Goal: Navigation & Orientation: Find specific page/section

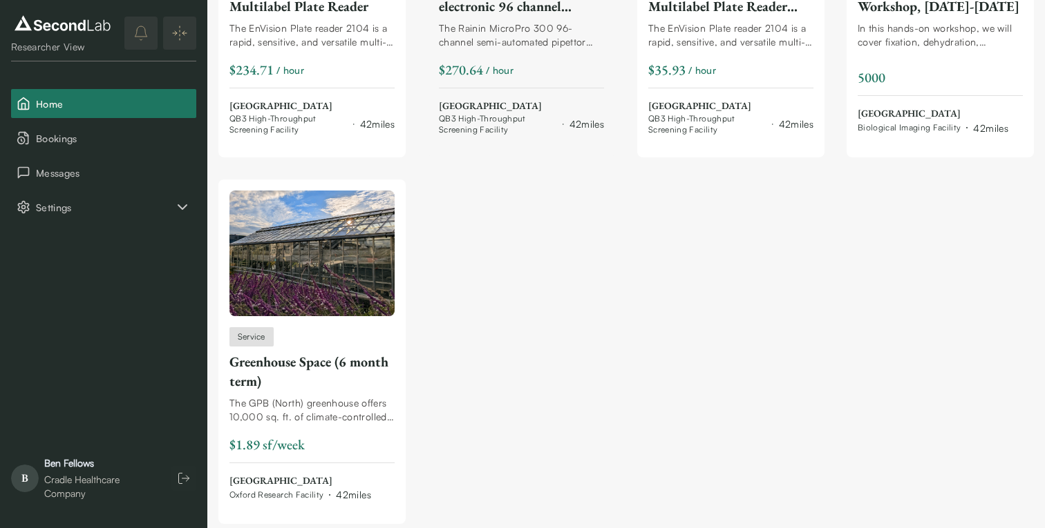
scroll to position [6925, 0]
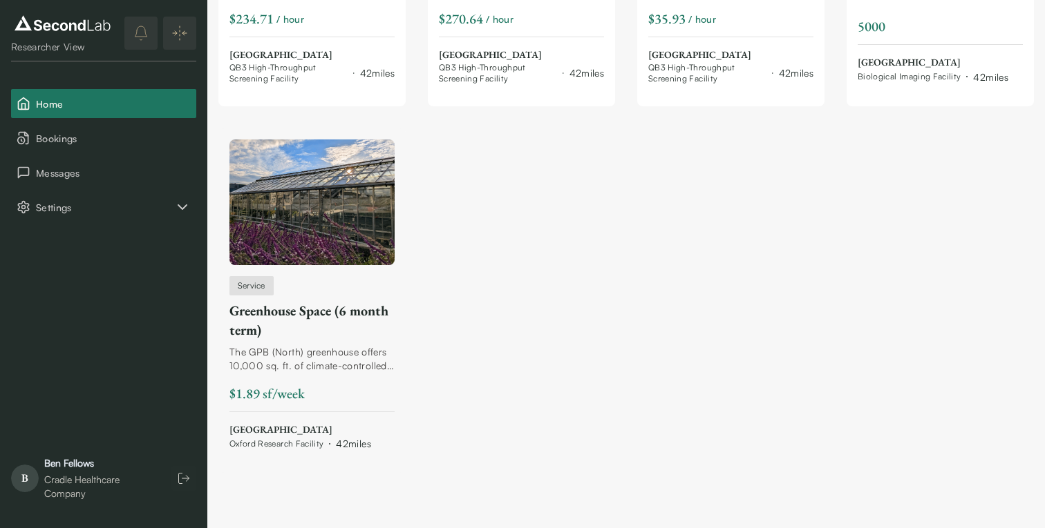
click at [309, 351] on div "The GPB (North) greenhouse offers 10,000 sq. ft. of climate-controlled greenhou…" at bounding box center [311, 359] width 165 height 28
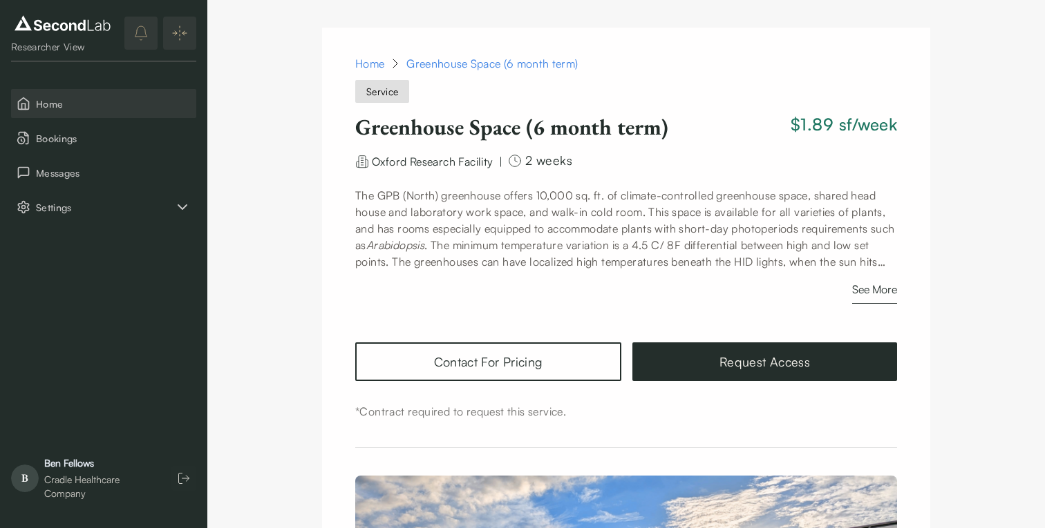
click at [40, 102] on span "Home" at bounding box center [113, 104] width 155 height 15
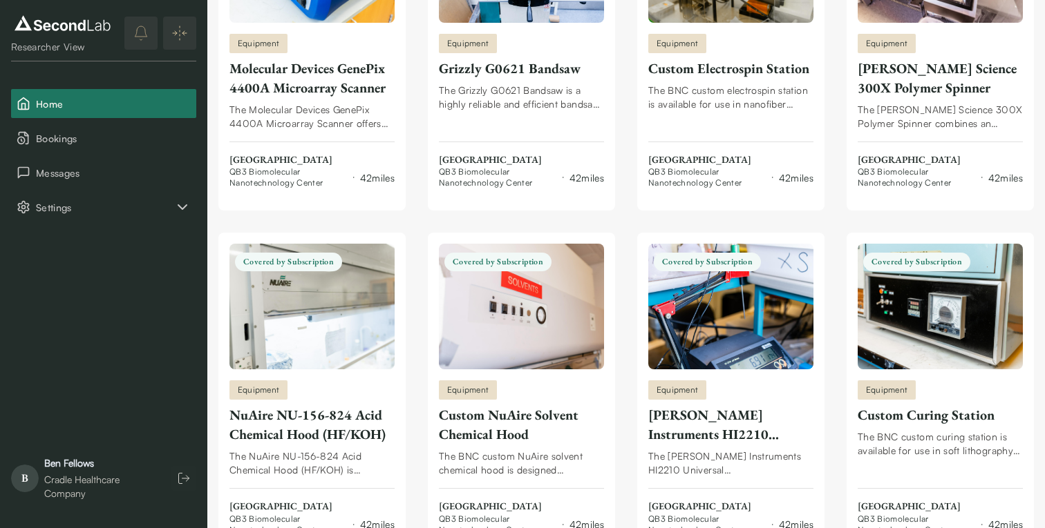
scroll to position [9289, 0]
